Goal: Navigation & Orientation: Find specific page/section

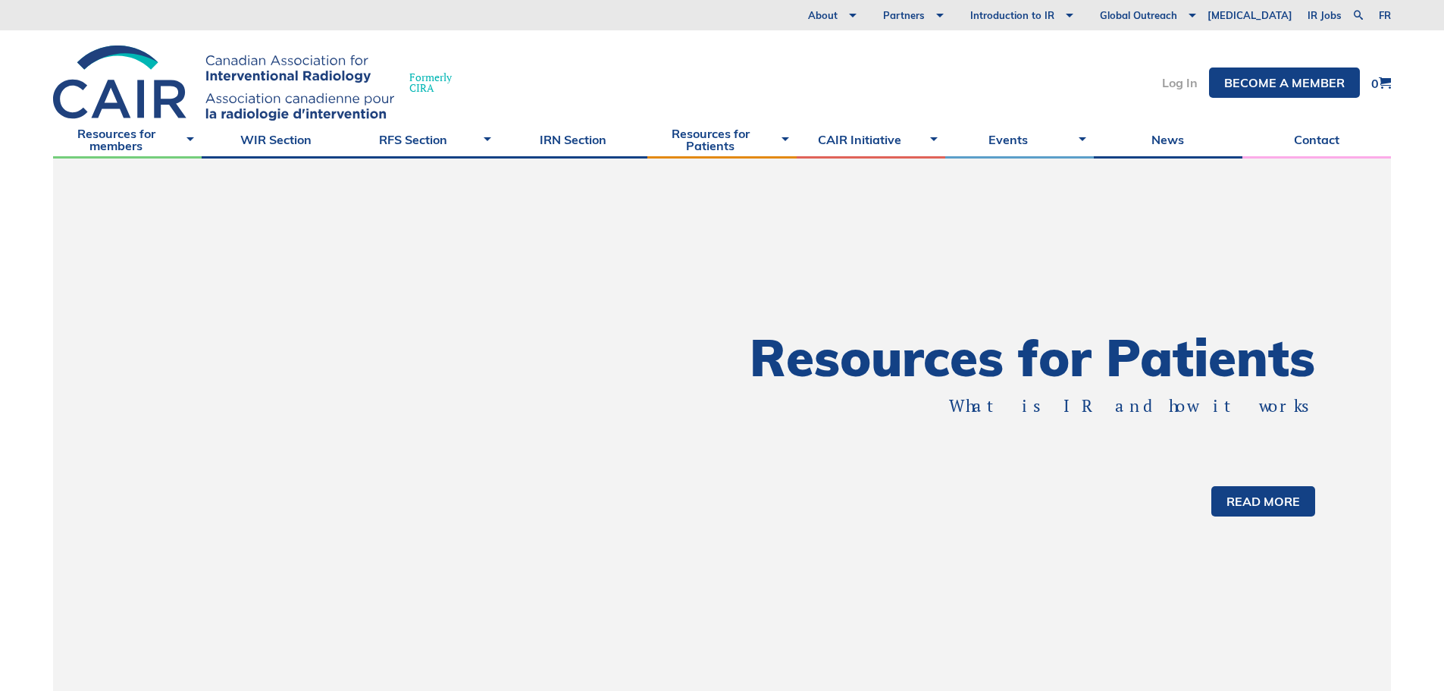
click at [1186, 82] on link "Log In" at bounding box center [1180, 83] width 36 height 12
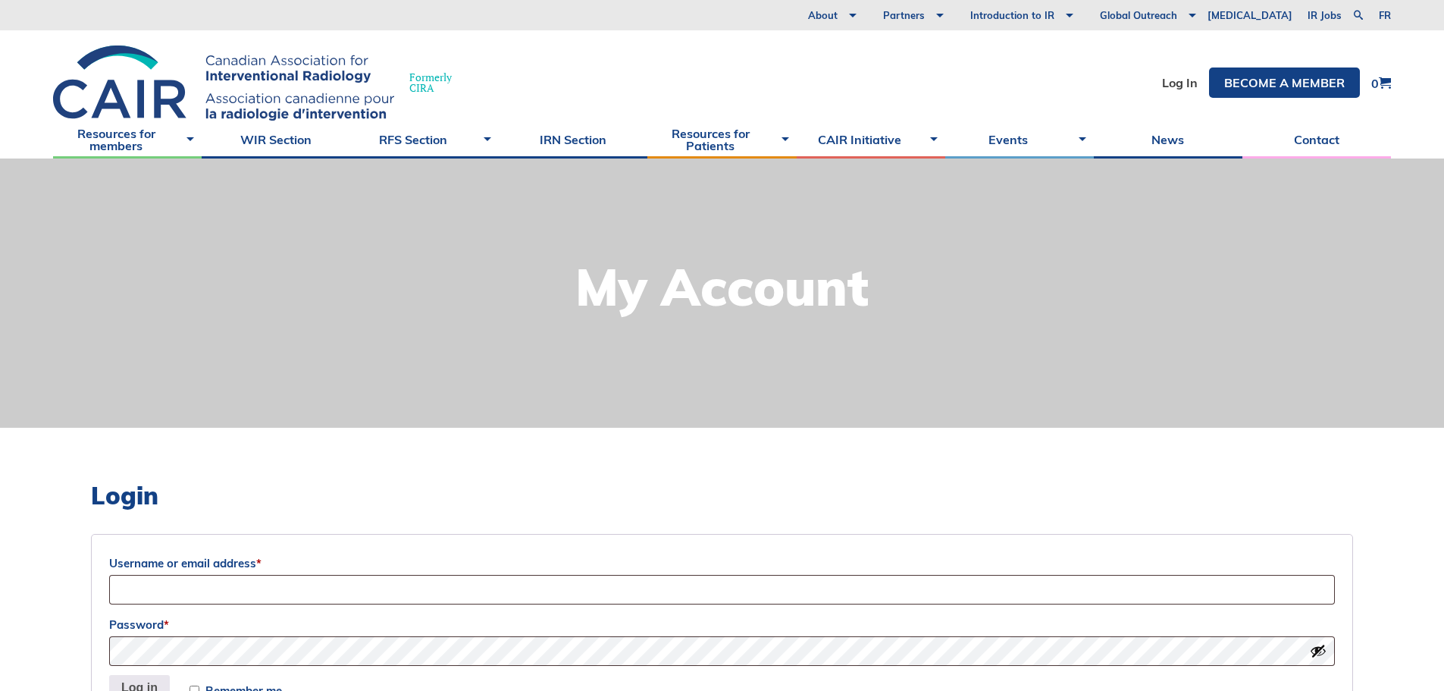
scroll to position [152, 0]
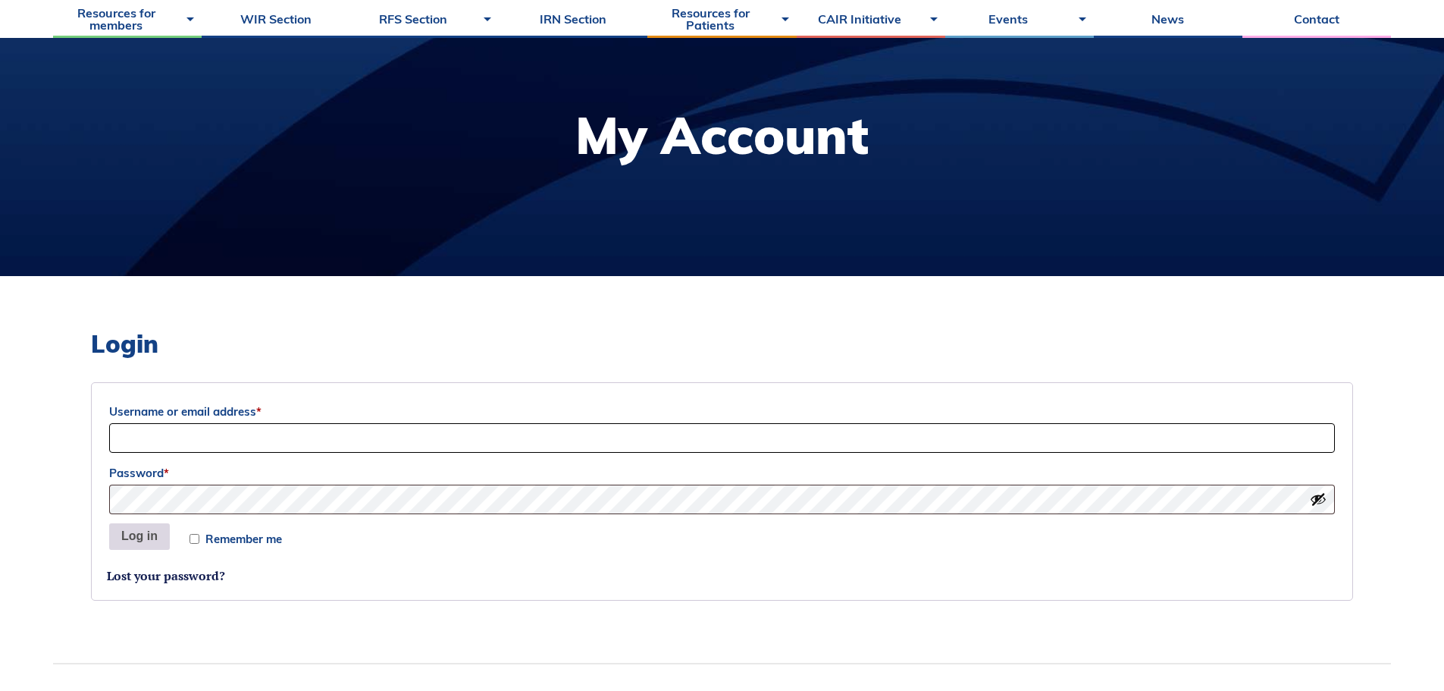
type input "Siri"
click at [133, 547] on button "Log in" at bounding box center [139, 536] width 61 height 27
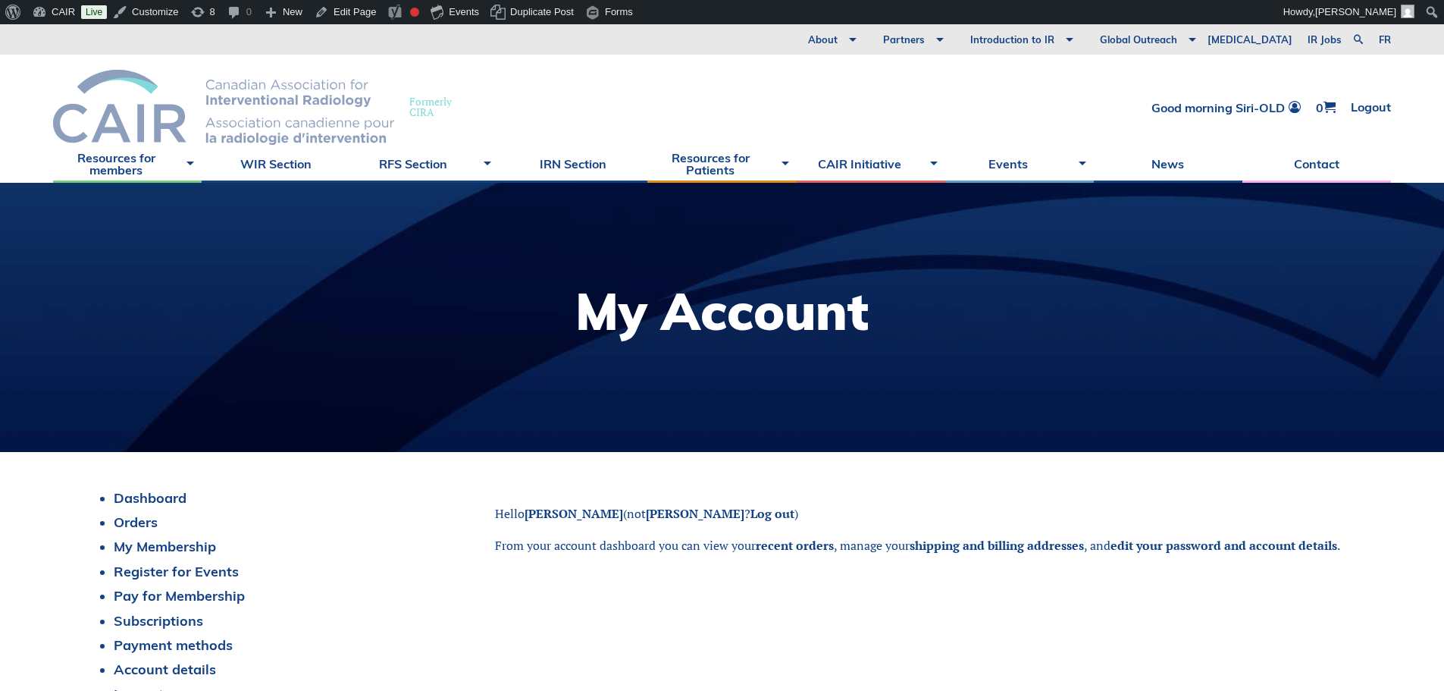
click at [146, 125] on img at bounding box center [223, 107] width 341 height 75
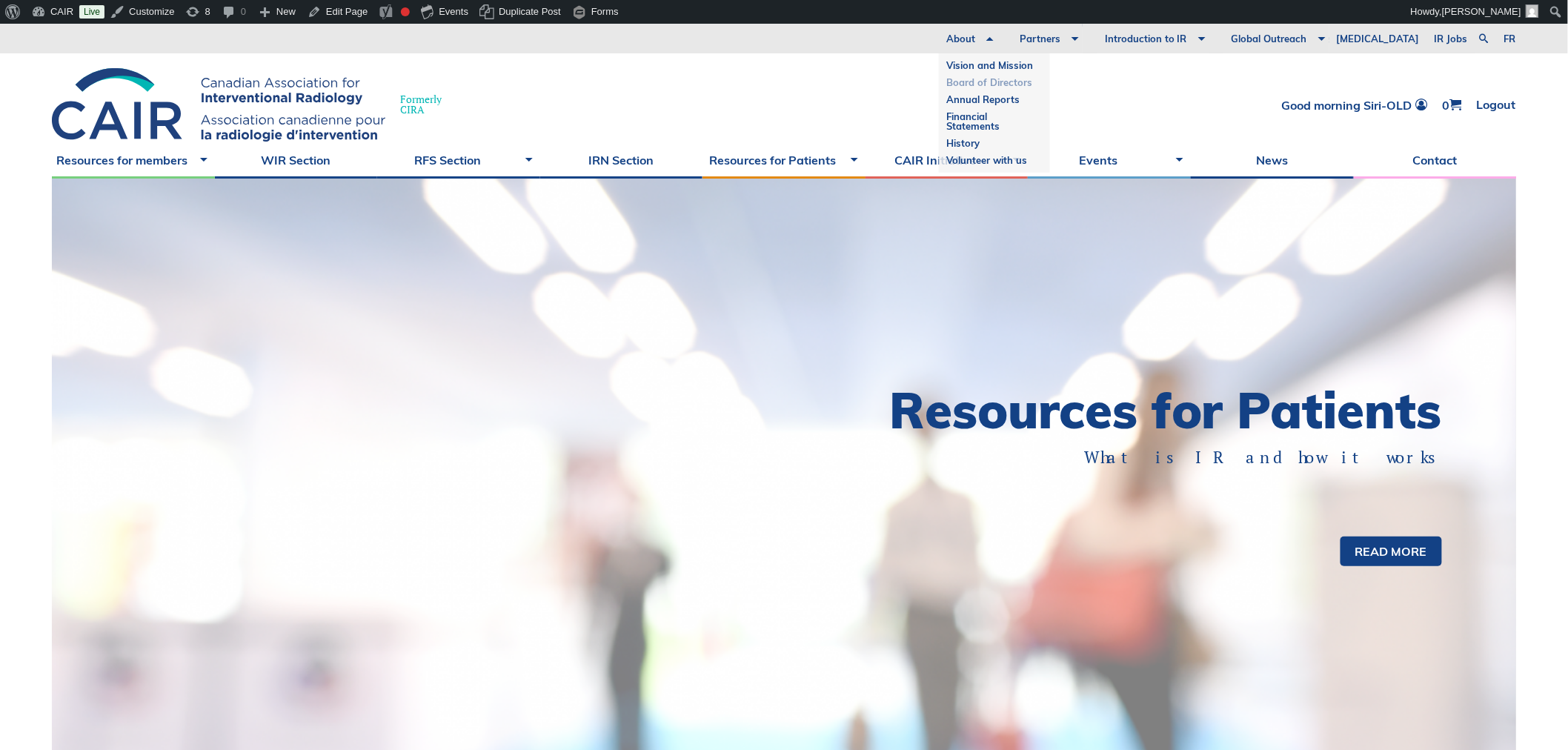
click at [1016, 80] on link "Board of Directors" at bounding box center [994, 82] width 97 height 17
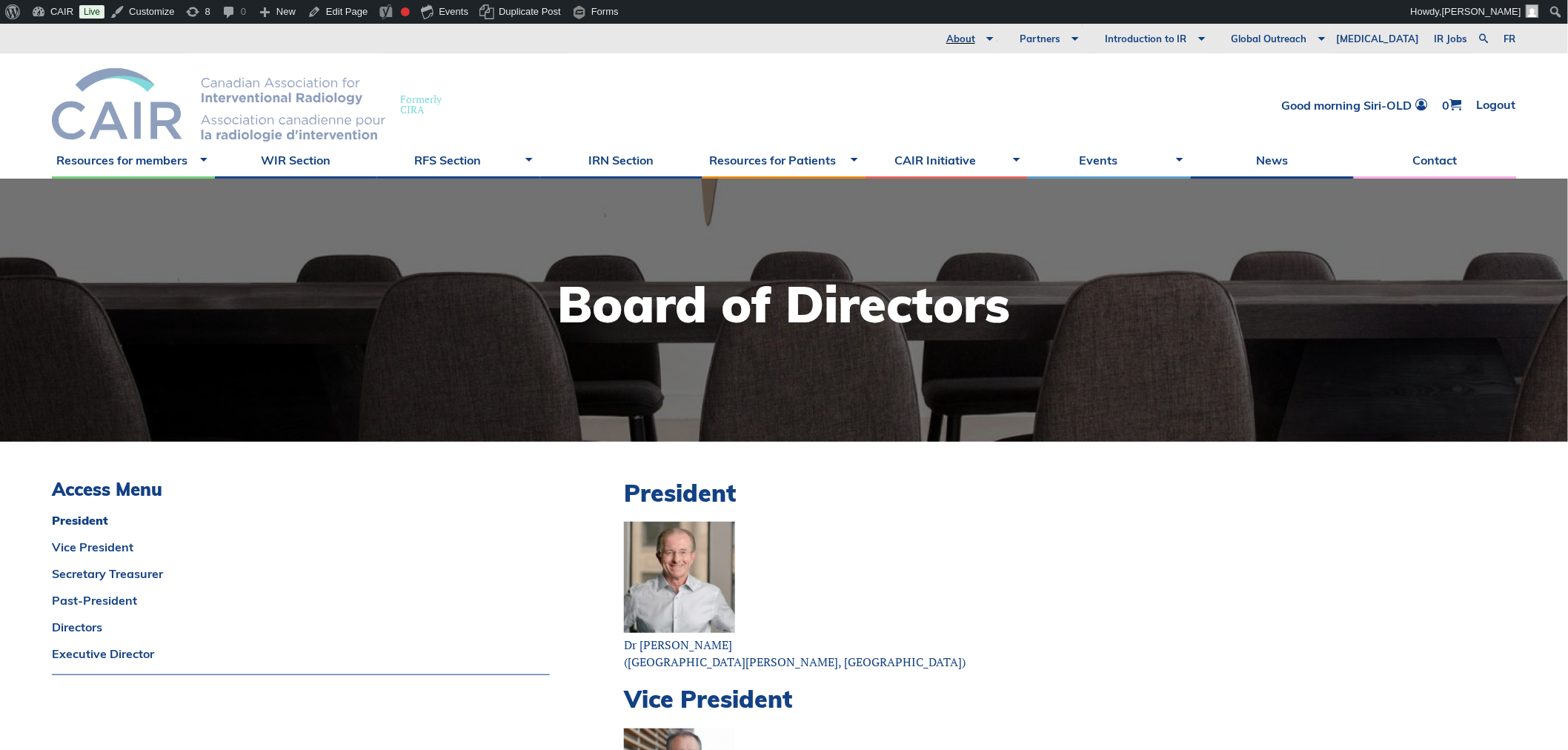
click at [106, 114] on img at bounding box center [218, 105] width 333 height 73
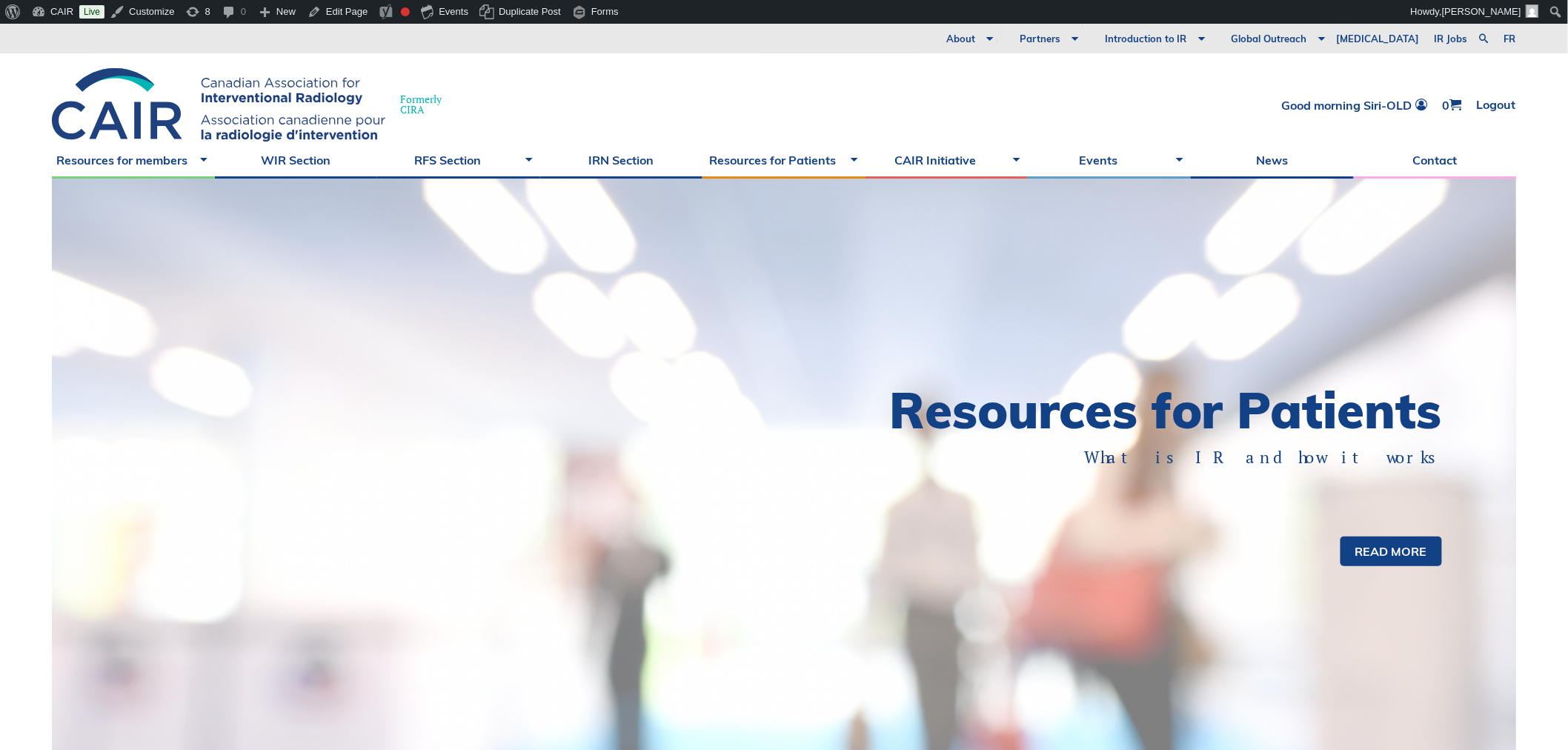
drag, startPoint x: 598, startPoint y: 331, endPoint x: 682, endPoint y: 334, distance: 84.1
click at [604, 331] on div at bounding box center [784, 476] width 1464 height 596
